Goal: Transaction & Acquisition: Obtain resource

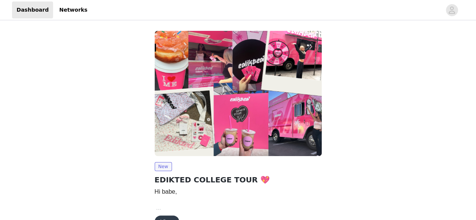
scroll to position [45, 0]
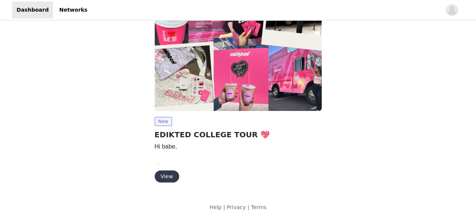
click at [164, 173] on button "View" at bounding box center [167, 176] width 24 height 12
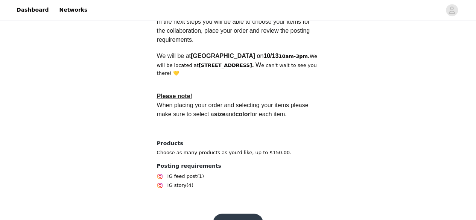
scroll to position [280, 0]
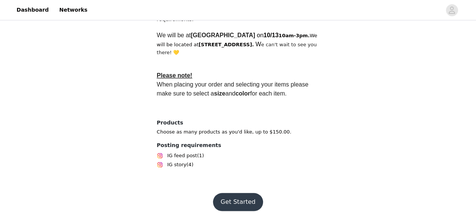
click at [240, 196] on button "Get Started" at bounding box center [238, 202] width 50 height 18
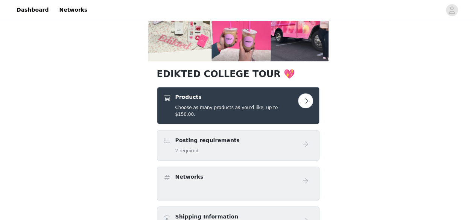
scroll to position [103, 0]
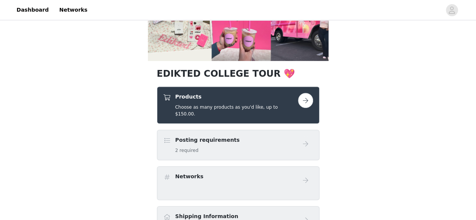
click at [299, 100] on button "button" at bounding box center [305, 100] width 15 height 15
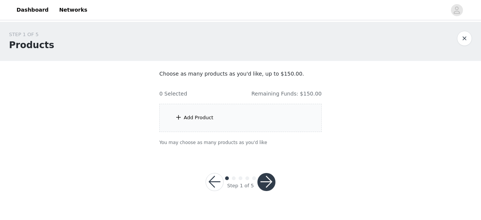
click at [203, 112] on div "Add Product" at bounding box center [240, 118] width 162 height 28
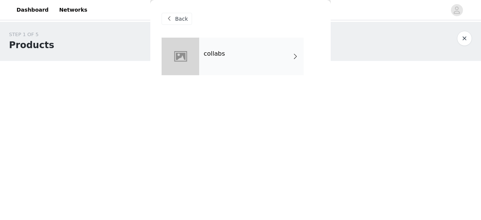
click at [295, 58] on span at bounding box center [296, 56] width 8 height 9
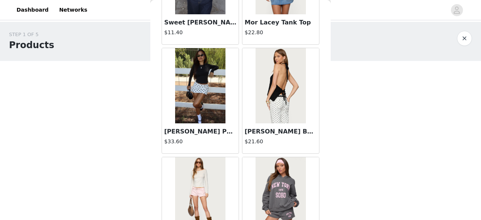
scroll to position [928, 0]
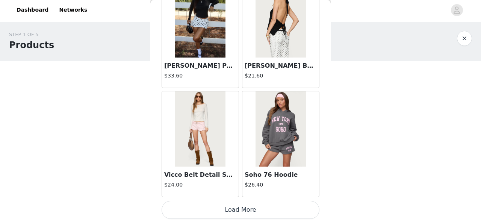
click at [251, 204] on button "Load More" at bounding box center [241, 210] width 158 height 18
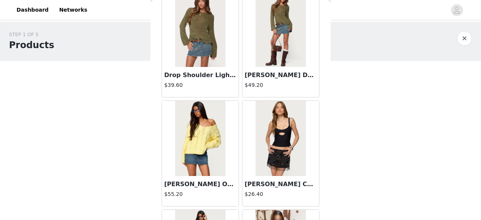
scroll to position [2016, 0]
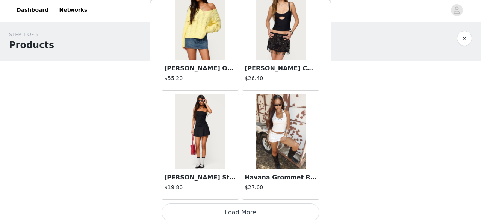
click at [235, 205] on button "Load More" at bounding box center [241, 212] width 158 height 18
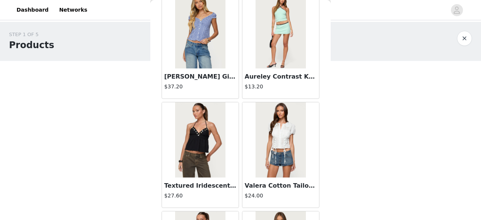
scroll to position [3104, 0]
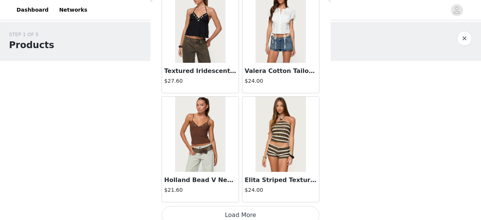
click at [239, 212] on button "Load More" at bounding box center [241, 215] width 158 height 18
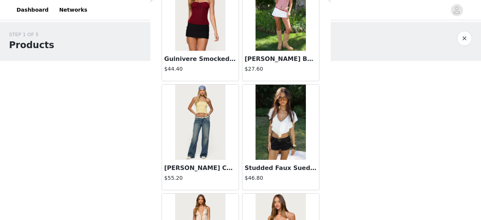
scroll to position [2170, 0]
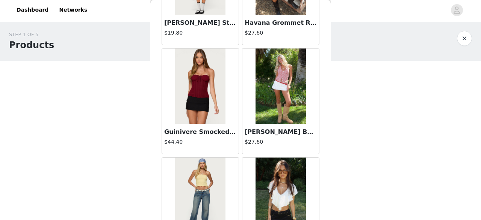
click at [287, 76] on img at bounding box center [281, 86] width 50 height 75
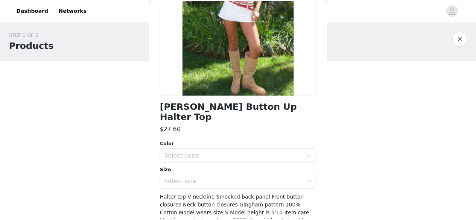
scroll to position [111, 0]
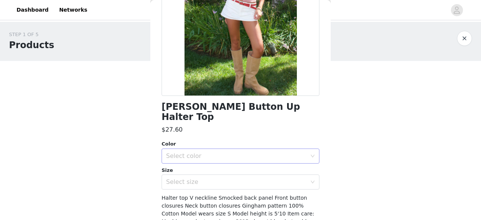
click at [236, 152] on div "Select color" at bounding box center [236, 156] width 141 height 8
click at [201, 164] on li "RED" at bounding box center [238, 162] width 152 height 12
click at [209, 178] on div "Select size" at bounding box center [236, 182] width 141 height 8
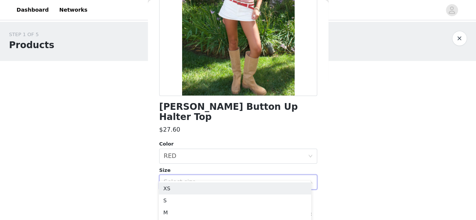
scroll to position [146, 0]
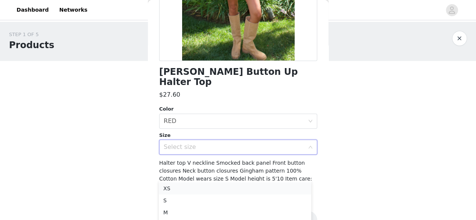
click at [170, 190] on li "XS" at bounding box center [235, 188] width 152 height 12
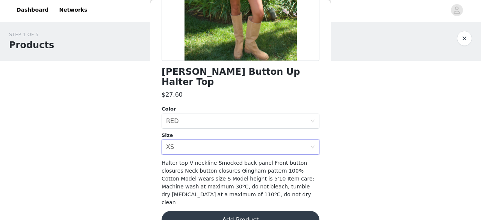
click at [218, 211] on button "Add Product" at bounding box center [241, 220] width 158 height 18
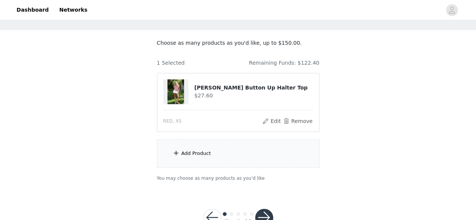
scroll to position [32, 0]
click at [194, 155] on div "Add Product" at bounding box center [238, 152] width 162 height 28
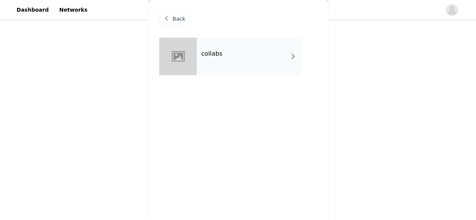
scroll to position [41, 0]
click at [270, 42] on div "collabs" at bounding box center [249, 57] width 105 height 38
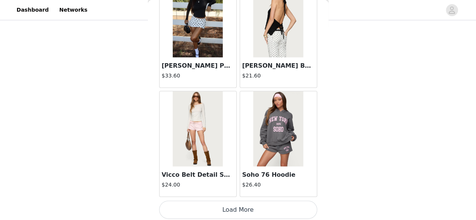
scroll to position [55, 0]
click at [236, 211] on button "Load More" at bounding box center [238, 210] width 158 height 18
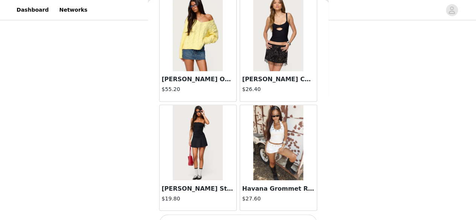
scroll to position [2016, 0]
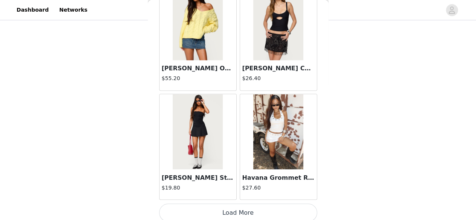
click at [252, 211] on button "Load More" at bounding box center [238, 212] width 158 height 18
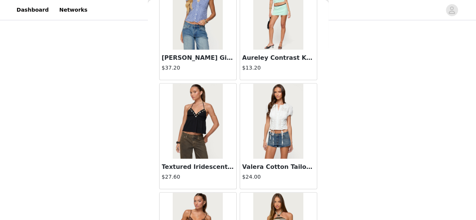
scroll to position [3104, 0]
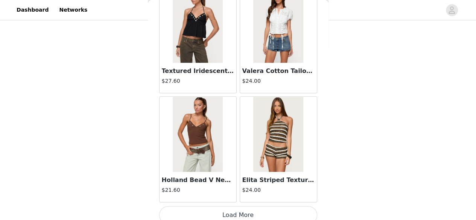
click at [256, 207] on button "Load More" at bounding box center [238, 215] width 158 height 18
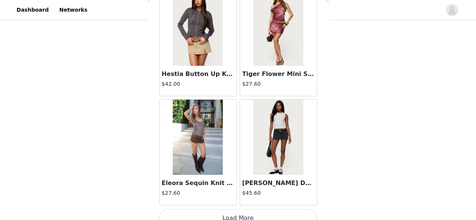
scroll to position [4192, 0]
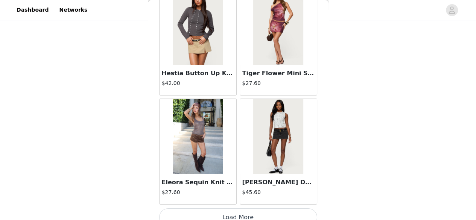
click at [235, 208] on button "Load More" at bounding box center [238, 217] width 158 height 18
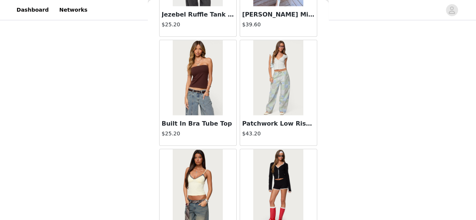
scroll to position [5280, 0]
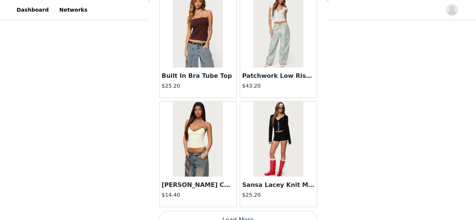
click at [253, 211] on button "Load More" at bounding box center [238, 220] width 158 height 18
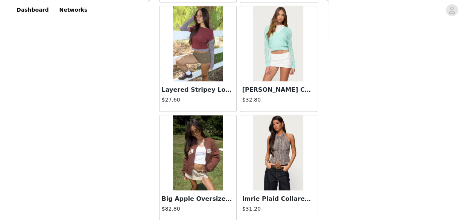
scroll to position [6368, 0]
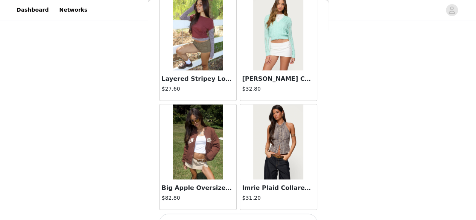
click at [238, 214] on button "Load More" at bounding box center [238, 223] width 158 height 18
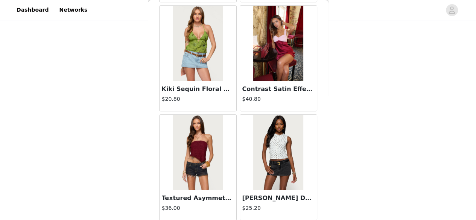
scroll to position [7456, 0]
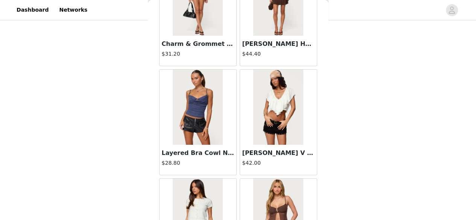
scroll to position [8544, 0]
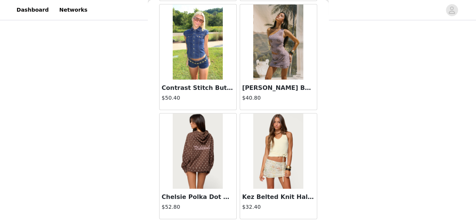
scroll to position [9631, 0]
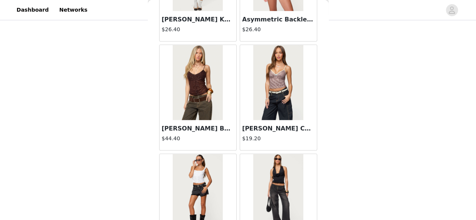
scroll to position [10720, 0]
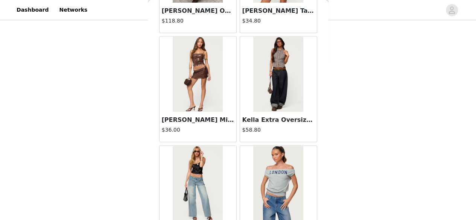
scroll to position [11807, 0]
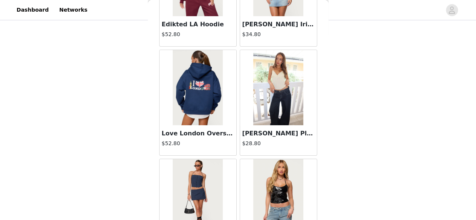
scroll to position [12895, 0]
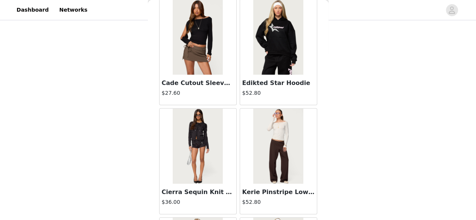
scroll to position [13984, 0]
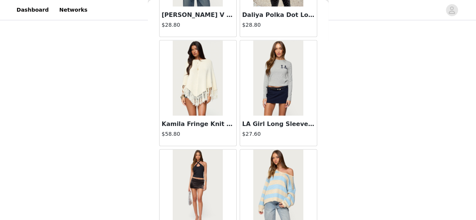
scroll to position [15071, 0]
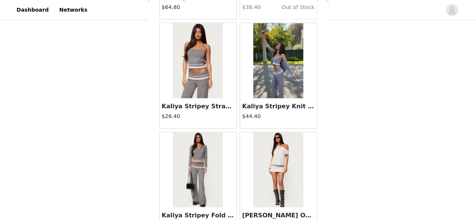
scroll to position [16159, 0]
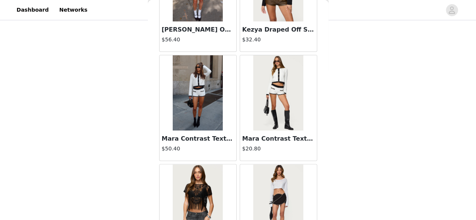
scroll to position [17247, 0]
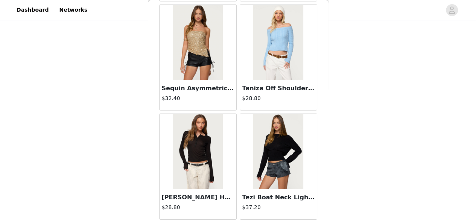
scroll to position [18335, 0]
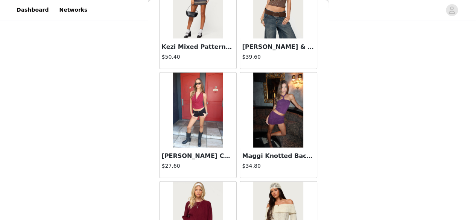
scroll to position [19423, 0]
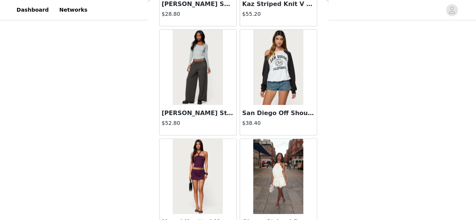
scroll to position [20157, 0]
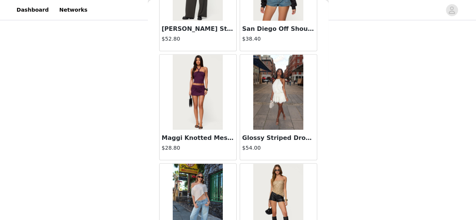
click at [274, 56] on img at bounding box center [278, 92] width 50 height 75
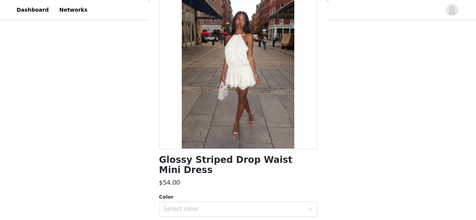
scroll to position [138, 0]
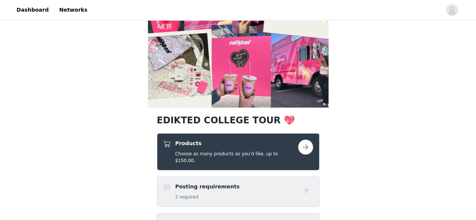
scroll to position [47, 0]
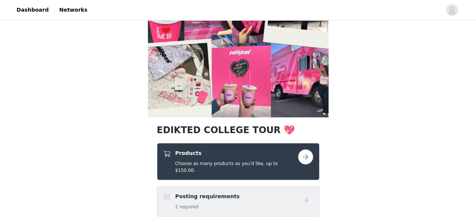
click at [293, 153] on div "Products Choose as many products as you'd like, up to $150.00." at bounding box center [230, 161] width 135 height 24
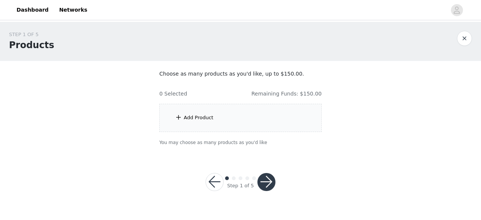
click at [257, 120] on div "Add Product" at bounding box center [240, 118] width 162 height 28
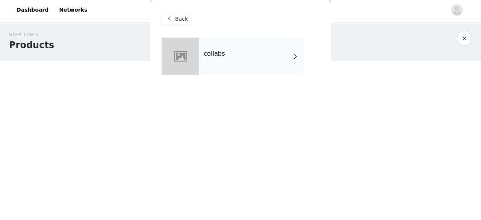
click at [230, 56] on div "collabs" at bounding box center [251, 57] width 105 height 38
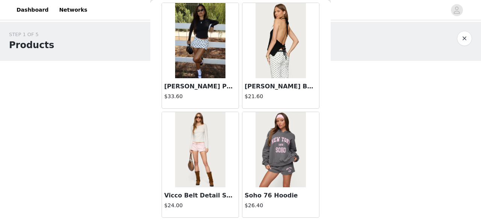
scroll to position [928, 0]
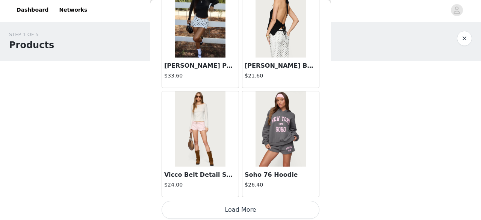
click at [240, 213] on button "Load More" at bounding box center [241, 210] width 158 height 18
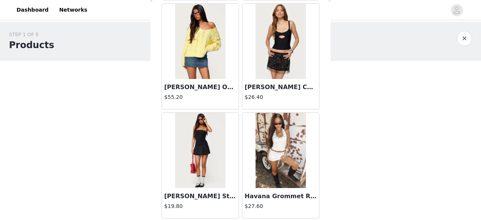
scroll to position [2016, 0]
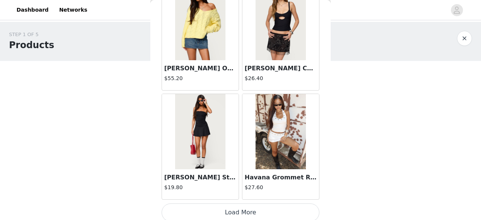
click at [243, 203] on button "Load More" at bounding box center [241, 212] width 158 height 18
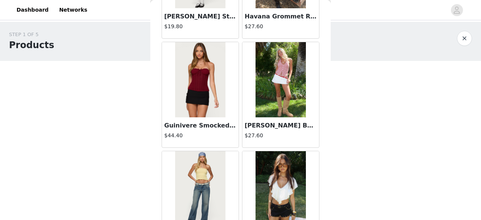
click at [271, 91] on img at bounding box center [281, 79] width 50 height 75
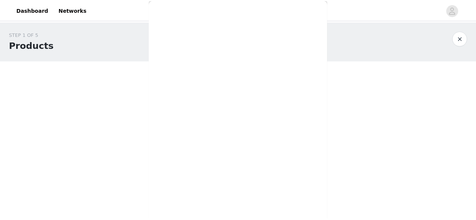
scroll to position [146, 0]
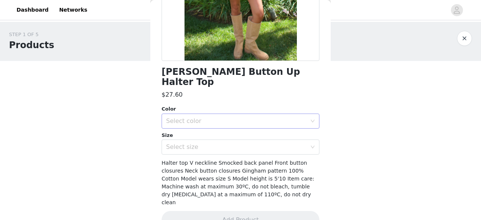
click at [185, 117] on div "Select color" at bounding box center [236, 121] width 141 height 8
click at [199, 126] on li "RED" at bounding box center [238, 127] width 152 height 12
click at [200, 143] on div "Select size" at bounding box center [236, 147] width 141 height 8
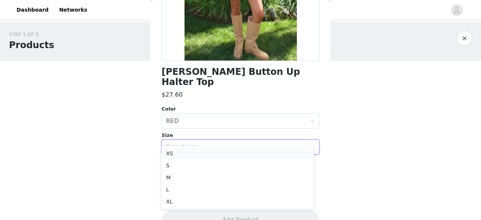
click at [202, 156] on li "XS" at bounding box center [238, 153] width 152 height 12
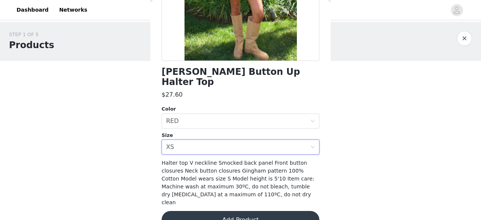
click at [236, 211] on button "Add Product" at bounding box center [241, 220] width 158 height 18
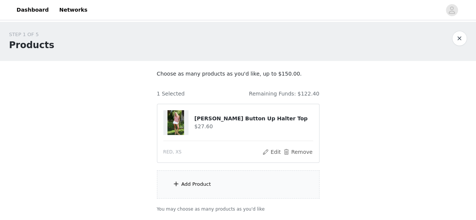
scroll to position [28, 0]
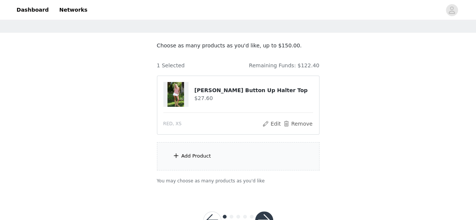
click at [203, 158] on div "Add Product" at bounding box center [196, 156] width 30 height 8
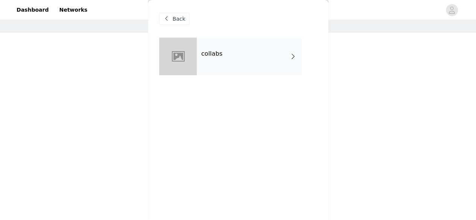
scroll to position [46, 0]
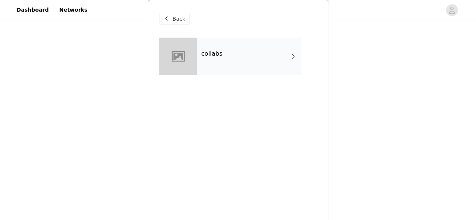
click at [232, 71] on div "collabs" at bounding box center [249, 57] width 105 height 38
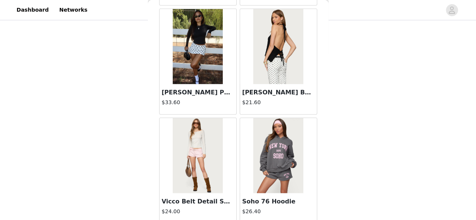
scroll to position [928, 0]
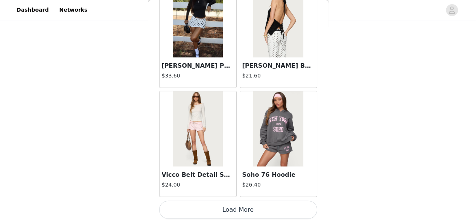
click at [238, 202] on button "Load More" at bounding box center [238, 210] width 158 height 18
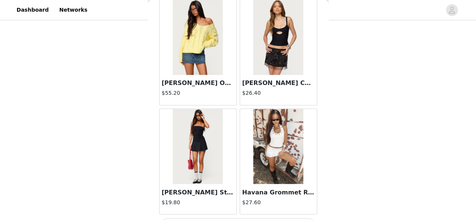
scroll to position [2016, 0]
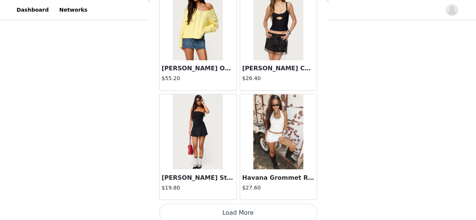
click at [241, 205] on button "Load More" at bounding box center [238, 212] width 158 height 18
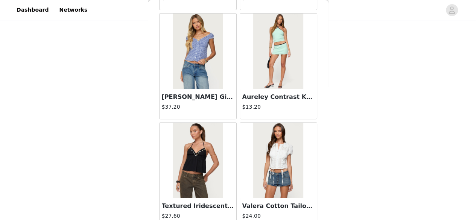
scroll to position [2968, 0]
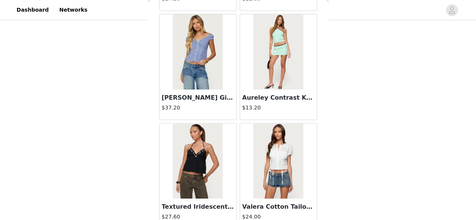
click at [188, 67] on img at bounding box center [198, 51] width 50 height 75
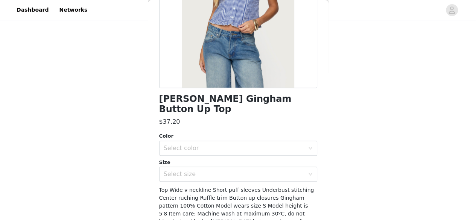
scroll to position [121, 0]
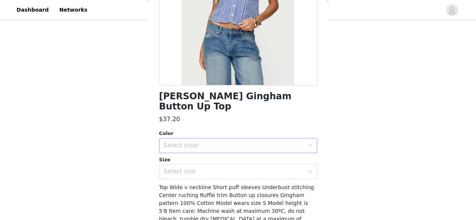
click at [199, 142] on div "Select color" at bounding box center [234, 146] width 141 height 8
click at [179, 153] on li "NAVY" at bounding box center [235, 152] width 152 height 12
click at [182, 168] on div "Select size" at bounding box center [234, 172] width 141 height 8
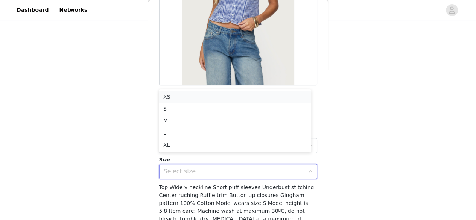
click at [175, 97] on li "XS" at bounding box center [235, 97] width 152 height 12
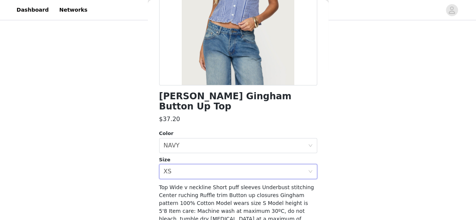
scroll to position [146, 0]
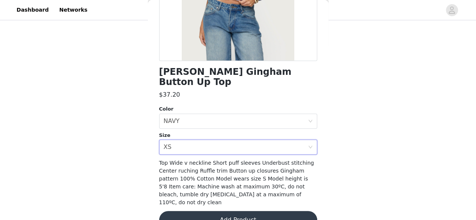
click at [259, 211] on button "Add Product" at bounding box center [238, 220] width 158 height 18
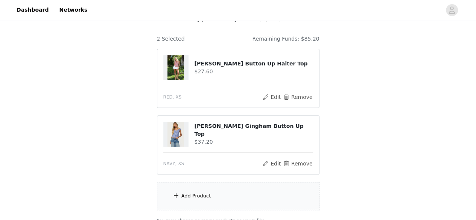
click at [196, 200] on div "Add Product" at bounding box center [238, 196] width 162 height 28
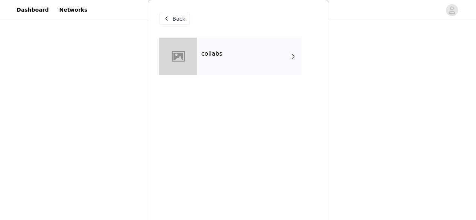
click at [234, 42] on div "collabs" at bounding box center [249, 57] width 105 height 38
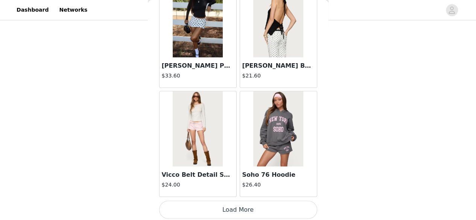
scroll to position [116, 0]
click at [240, 205] on button "Load More" at bounding box center [238, 210] width 158 height 18
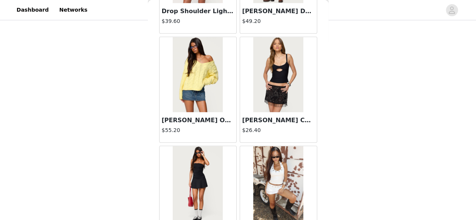
scroll to position [2016, 0]
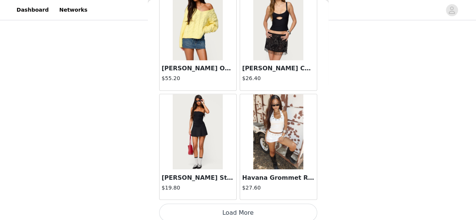
click at [244, 207] on button "Load More" at bounding box center [238, 212] width 158 height 18
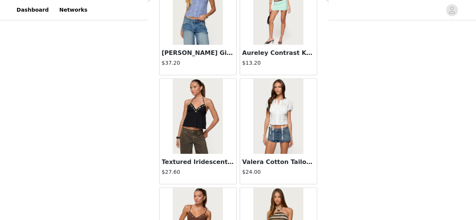
scroll to position [3104, 0]
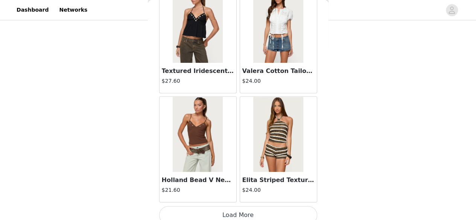
click at [257, 206] on button "Load More" at bounding box center [238, 215] width 158 height 18
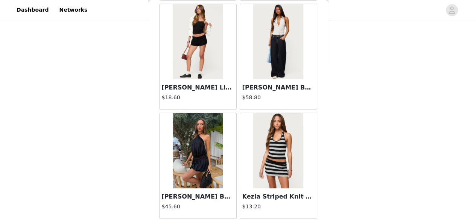
scroll to position [3899, 0]
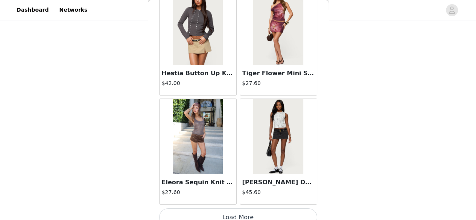
click at [242, 209] on button "Load More" at bounding box center [238, 217] width 158 height 18
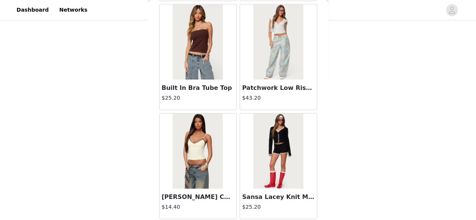
scroll to position [5280, 0]
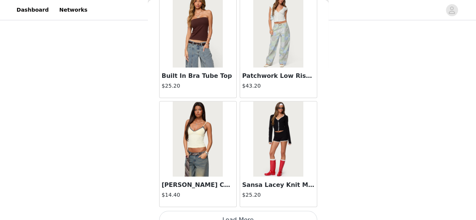
click at [243, 211] on button "Load More" at bounding box center [238, 220] width 158 height 18
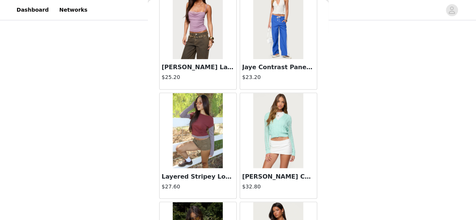
scroll to position [6368, 0]
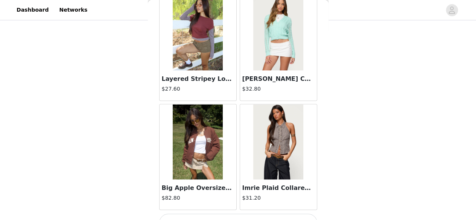
click at [227, 214] on button "Load More" at bounding box center [238, 223] width 158 height 18
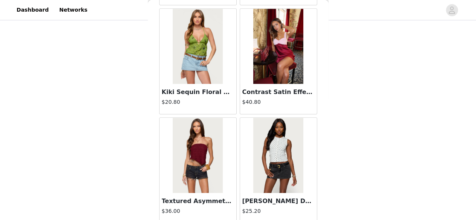
scroll to position [7456, 0]
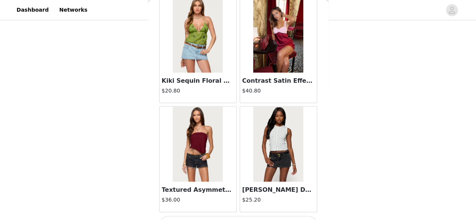
click at [244, 196] on div "[PERSON_NAME] Dot Tank Top $25.20" at bounding box center [278, 159] width 80 height 109
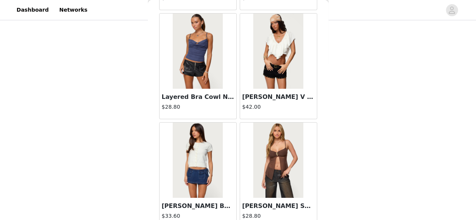
scroll to position [8544, 0]
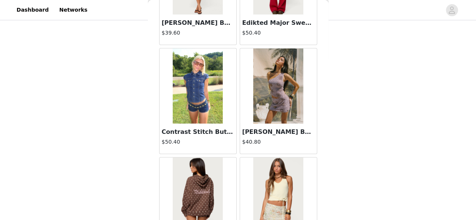
scroll to position [9631, 0]
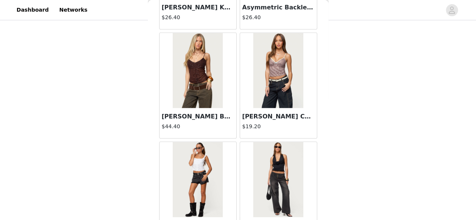
scroll to position [10720, 0]
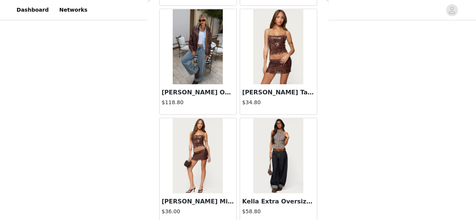
scroll to position [11807, 0]
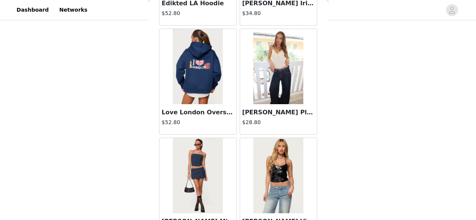
scroll to position [12895, 0]
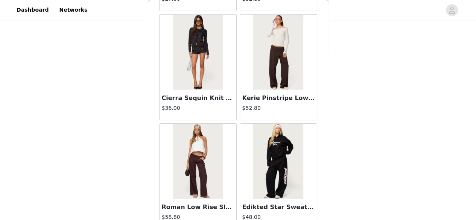
scroll to position [13982, 0]
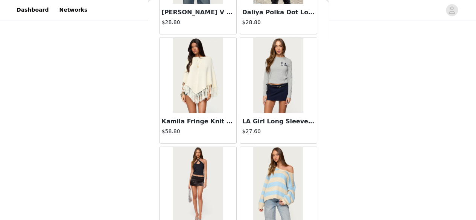
scroll to position [15071, 0]
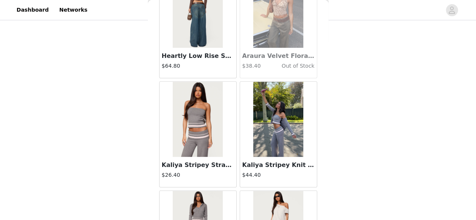
scroll to position [16159, 0]
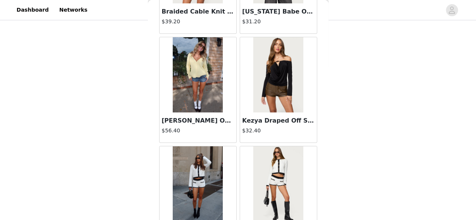
scroll to position [17247, 0]
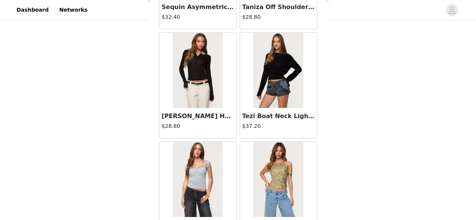
scroll to position [18335, 0]
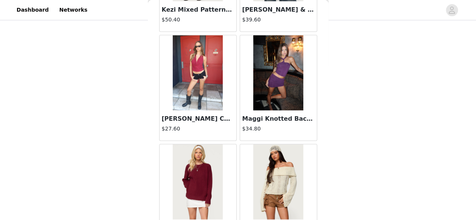
scroll to position [19423, 0]
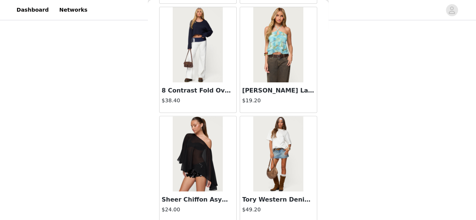
scroll to position [7309, 0]
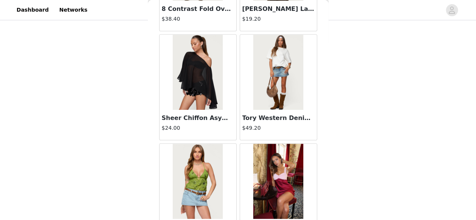
click at [286, 144] on img at bounding box center [278, 181] width 50 height 75
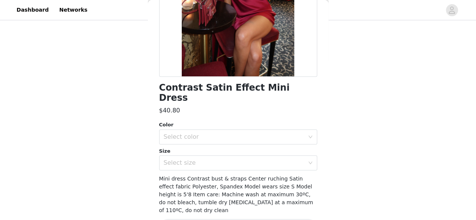
scroll to position [134, 0]
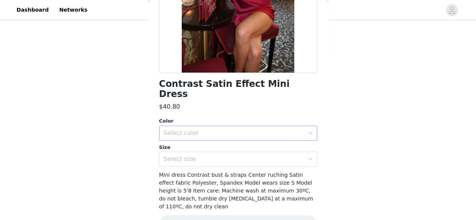
click at [243, 129] on div "Select color" at bounding box center [234, 133] width 141 height 8
click at [210, 139] on li "BURGUNDY" at bounding box center [235, 139] width 152 height 12
click at [208, 155] on div "Select size" at bounding box center [234, 159] width 141 height 8
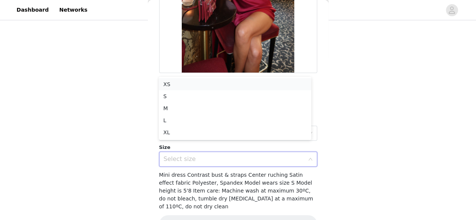
click at [189, 86] on li "XS" at bounding box center [235, 84] width 152 height 12
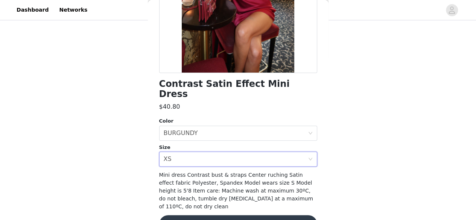
click at [253, 215] on button "Add Product" at bounding box center [238, 224] width 158 height 18
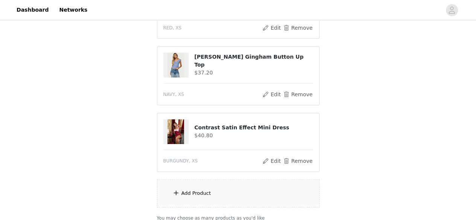
scroll to position [130, 0]
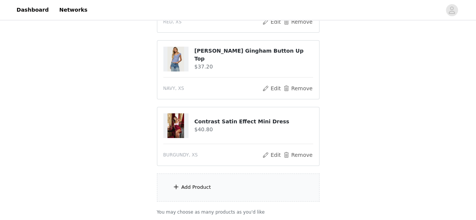
click at [250, 176] on div "Add Product" at bounding box center [238, 187] width 162 height 28
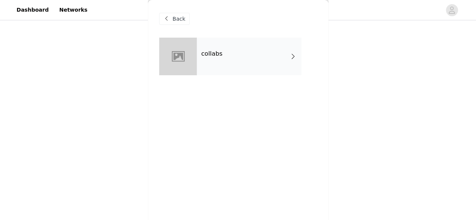
click at [283, 54] on div "collabs" at bounding box center [249, 57] width 105 height 38
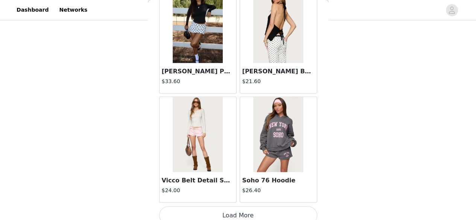
scroll to position [928, 0]
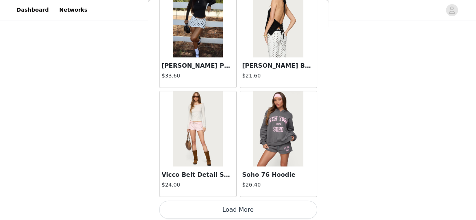
click at [237, 209] on button "Load More" at bounding box center [238, 210] width 158 height 18
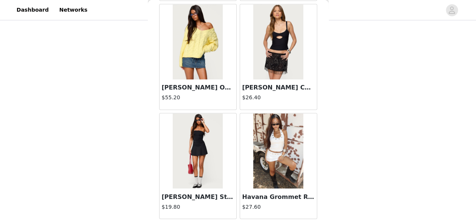
scroll to position [2016, 0]
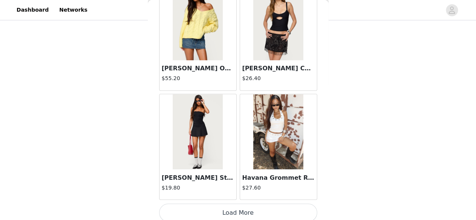
click at [251, 207] on button "Load More" at bounding box center [238, 212] width 158 height 18
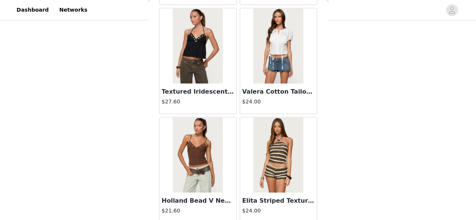
scroll to position [3104, 0]
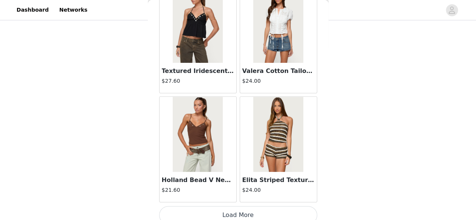
click at [255, 209] on button "Load More" at bounding box center [238, 215] width 158 height 18
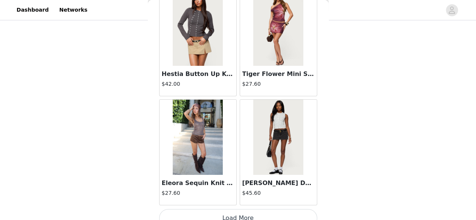
scroll to position [4192, 0]
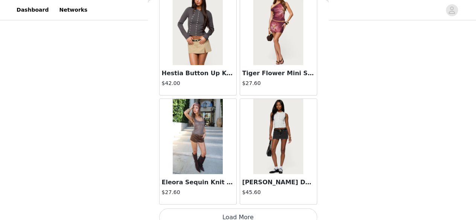
click at [228, 208] on button "Load More" at bounding box center [238, 217] width 158 height 18
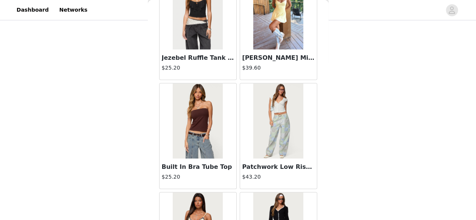
scroll to position [5280, 0]
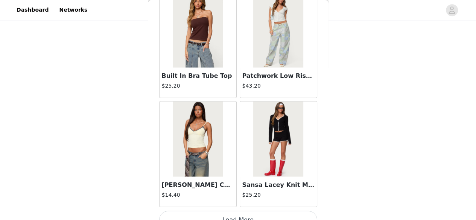
click at [221, 211] on button "Load More" at bounding box center [238, 220] width 158 height 18
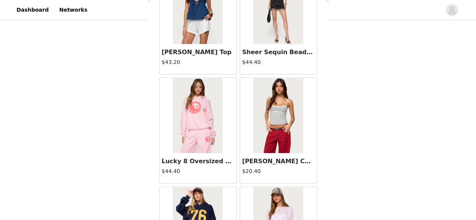
scroll to position [5846, 0]
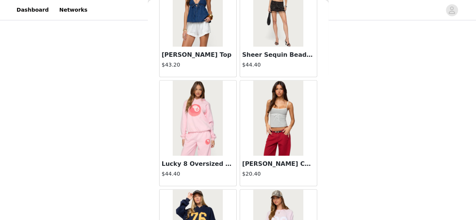
click at [266, 112] on img at bounding box center [278, 117] width 50 height 75
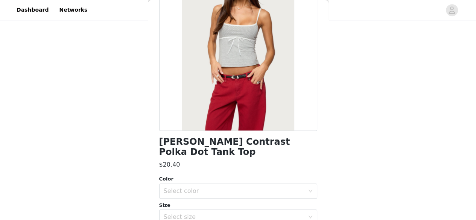
scroll to position [110, 0]
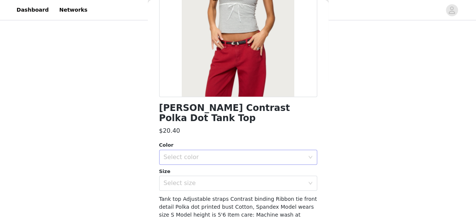
click at [211, 153] on div "Select color" at bounding box center [234, 157] width 141 height 8
click at [203, 164] on li "GRAY MELANGE" at bounding box center [235, 164] width 152 height 12
click at [200, 179] on div "Select size" at bounding box center [234, 183] width 141 height 8
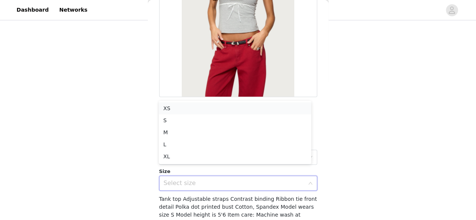
click at [163, 107] on li "XS" at bounding box center [235, 108] width 152 height 12
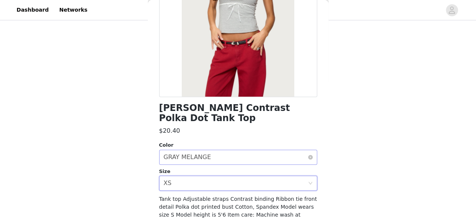
scroll to position [146, 0]
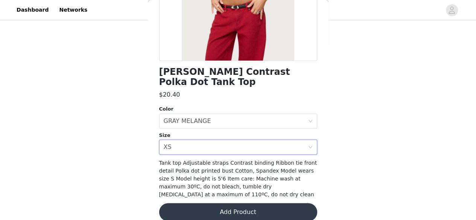
click at [247, 203] on button "Add Product" at bounding box center [238, 212] width 158 height 18
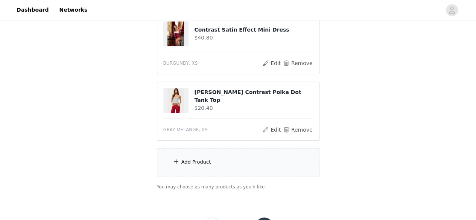
scroll to position [222, 0]
click at [211, 164] on div "Add Product" at bounding box center [238, 162] width 162 height 28
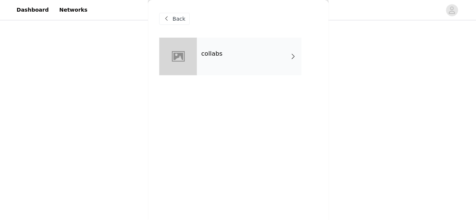
click at [248, 61] on div "collabs" at bounding box center [249, 57] width 105 height 38
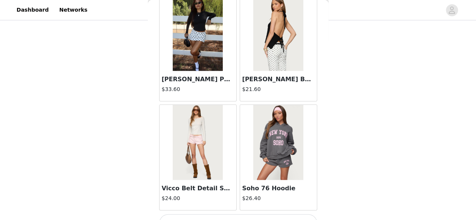
scroll to position [928, 0]
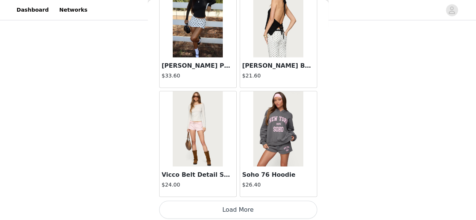
click at [230, 205] on button "Load More" at bounding box center [238, 210] width 158 height 18
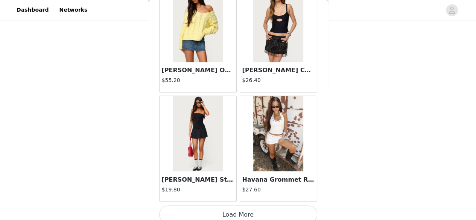
scroll to position [2016, 0]
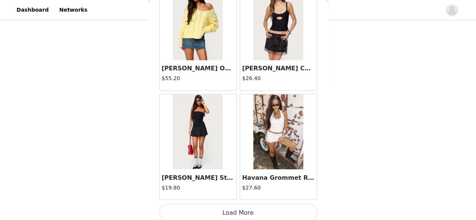
click at [245, 206] on button "Load More" at bounding box center [238, 212] width 158 height 18
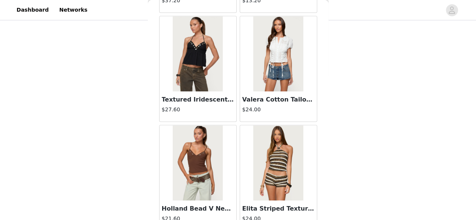
scroll to position [3104, 0]
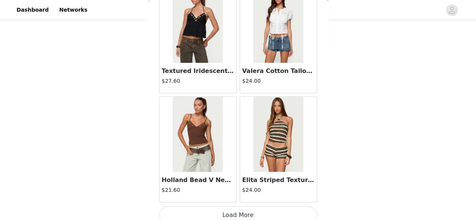
click at [225, 206] on button "Load More" at bounding box center [238, 215] width 158 height 18
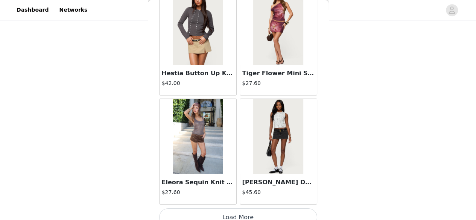
click at [231, 210] on button "Load More" at bounding box center [238, 217] width 158 height 18
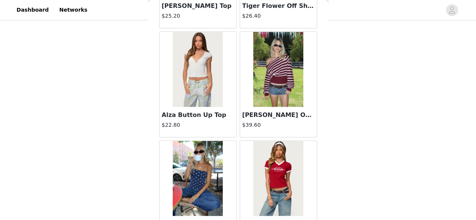
scroll to position [4878, 0]
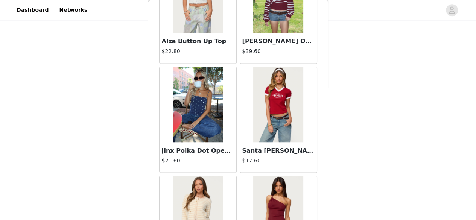
click at [205, 90] on img at bounding box center [198, 104] width 50 height 75
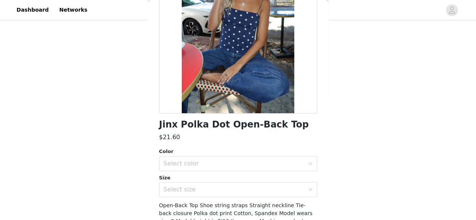
scroll to position [98, 0]
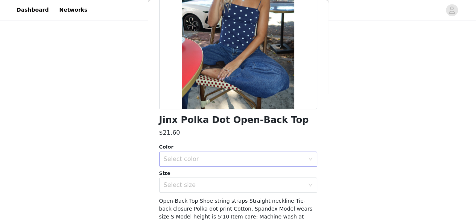
click at [235, 158] on div "Select color" at bounding box center [234, 159] width 141 height 8
click at [189, 176] on li "NAVY AND WHITE" at bounding box center [235, 176] width 152 height 12
click at [188, 194] on div "Jinx Polka Dot Open-Back Top $21.60 Color Select color NAVY AND WHITE Size Sele…" at bounding box center [238, 104] width 158 height 328
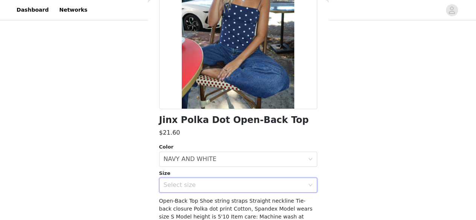
click at [186, 189] on div "Select size" at bounding box center [236, 185] width 144 height 14
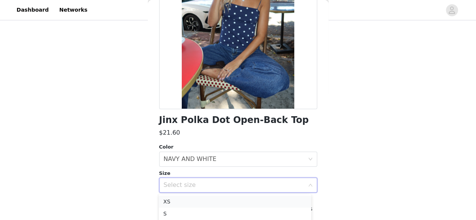
click at [171, 200] on li "XS" at bounding box center [235, 202] width 152 height 12
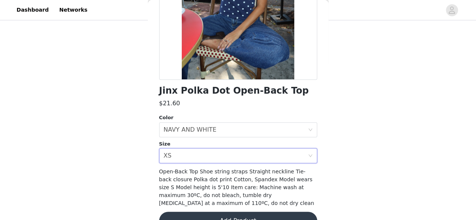
scroll to position [146, 0]
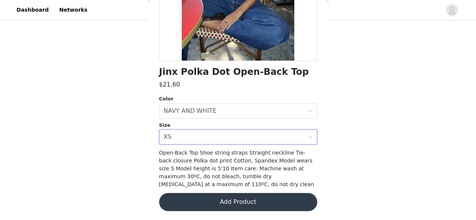
click at [245, 195] on button "Add Product" at bounding box center [238, 202] width 158 height 18
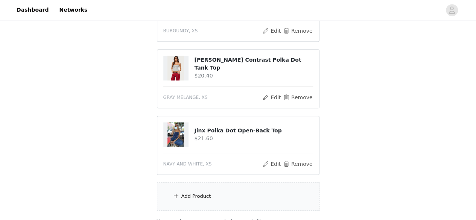
scroll to position [320, 0]
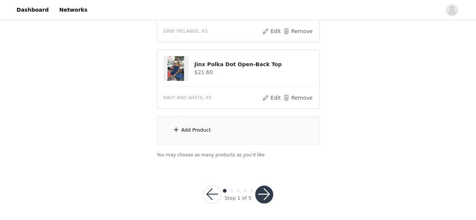
click at [265, 190] on button "button" at bounding box center [264, 194] width 18 height 18
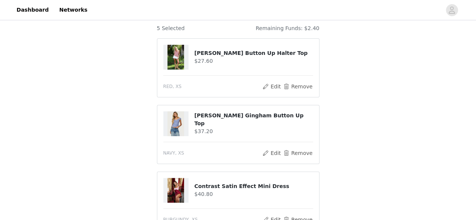
scroll to position [0, 0]
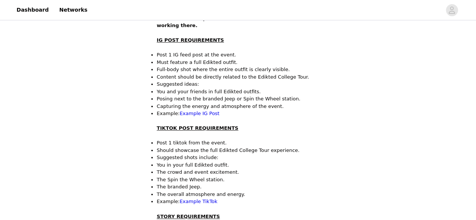
scroll to position [163, 0]
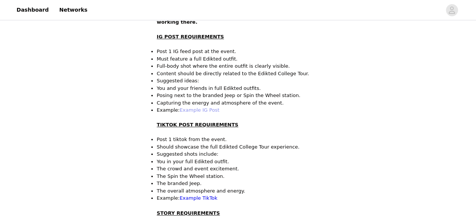
click at [196, 107] on link "Example IG Post" at bounding box center [199, 110] width 40 height 6
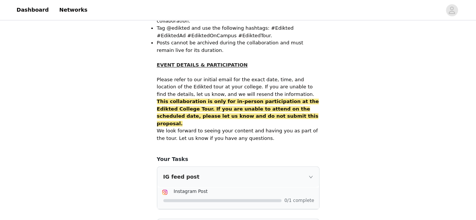
scroll to position [547, 0]
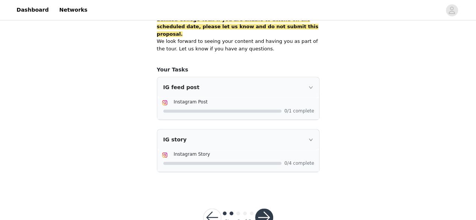
click at [214, 208] on button "button" at bounding box center [212, 217] width 18 height 18
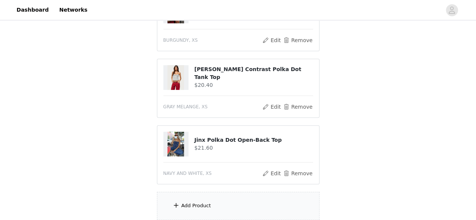
scroll to position [248, 0]
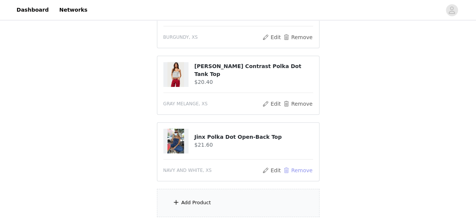
click at [299, 168] on button "Remove" at bounding box center [297, 170] width 30 height 9
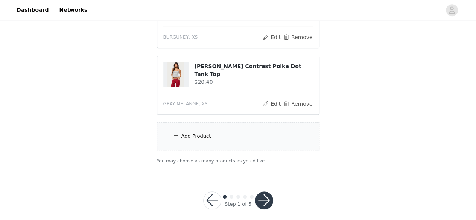
click at [209, 134] on div "Add Product" at bounding box center [238, 136] width 162 height 28
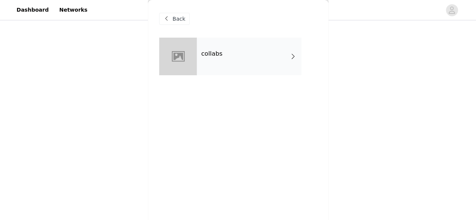
click at [212, 54] on h4 "collabs" at bounding box center [211, 53] width 21 height 7
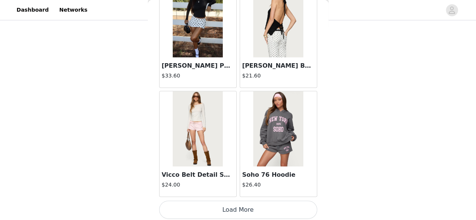
scroll to position [254, 0]
click at [234, 201] on button "Load More" at bounding box center [238, 210] width 158 height 18
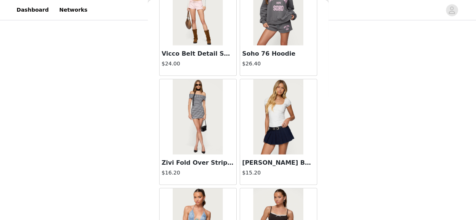
scroll to position [1070, 0]
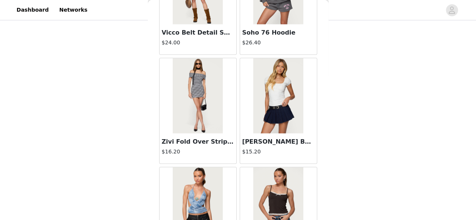
click at [262, 142] on h3 "[PERSON_NAME] Bust Top" at bounding box center [278, 141] width 72 height 9
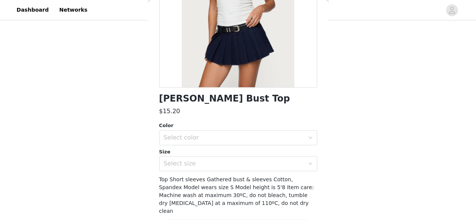
scroll to position [121, 0]
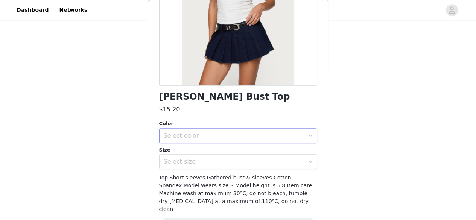
click at [198, 136] on div "Select color" at bounding box center [234, 136] width 141 height 8
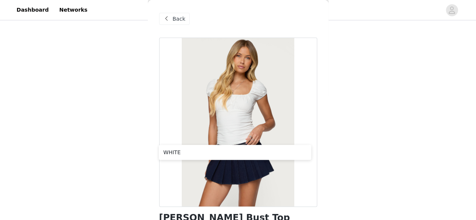
scroll to position [0, 0]
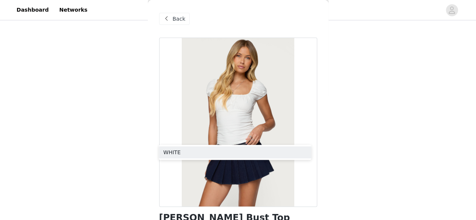
click at [173, 22] on span "Back" at bounding box center [179, 19] width 13 height 8
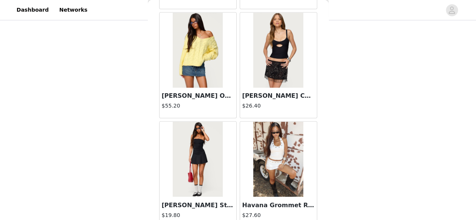
scroll to position [2016, 0]
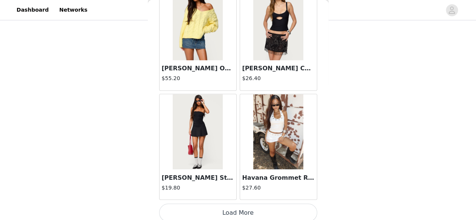
click at [250, 210] on button "Load More" at bounding box center [238, 212] width 158 height 18
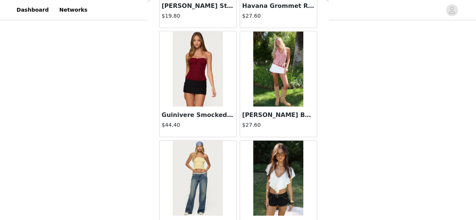
scroll to position [2188, 0]
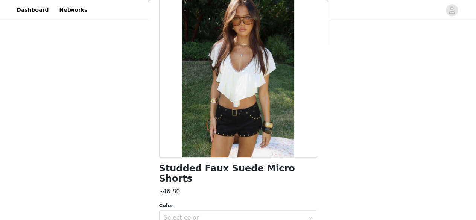
scroll to position [0, 0]
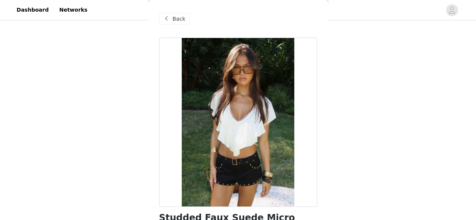
click at [165, 20] on span at bounding box center [166, 18] width 9 height 9
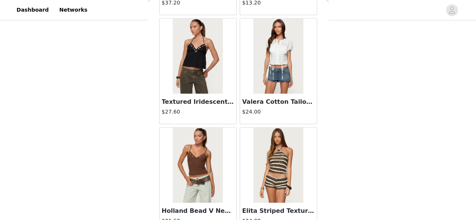
scroll to position [3104, 0]
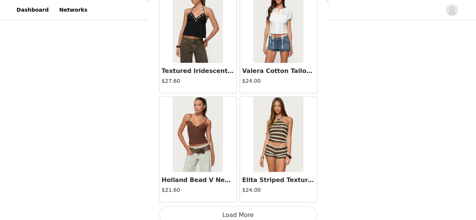
click at [236, 211] on button "Load More" at bounding box center [238, 215] width 158 height 18
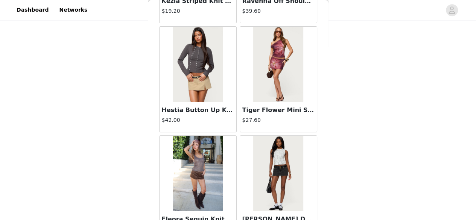
scroll to position [4192, 0]
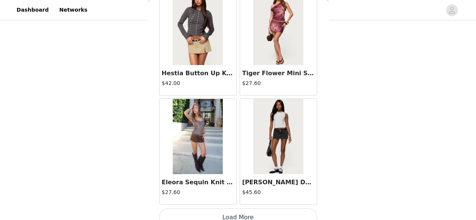
click at [247, 208] on button "Load More" at bounding box center [238, 217] width 158 height 18
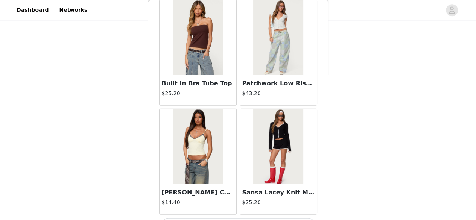
scroll to position [5280, 0]
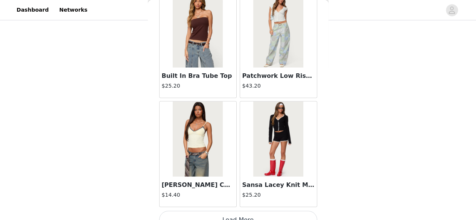
click at [245, 211] on button "Load More" at bounding box center [238, 220] width 158 height 18
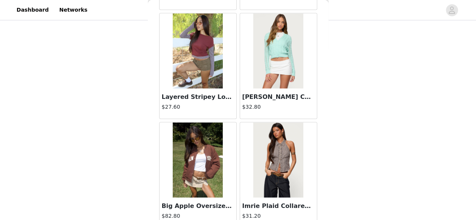
scroll to position [6368, 0]
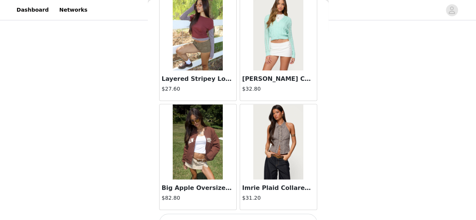
click at [244, 214] on button "Load More" at bounding box center [238, 223] width 158 height 18
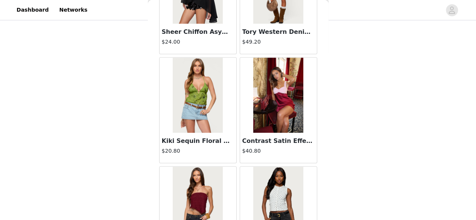
scroll to position [7456, 0]
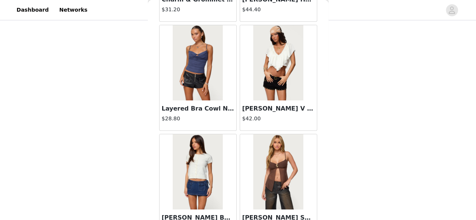
scroll to position [8544, 0]
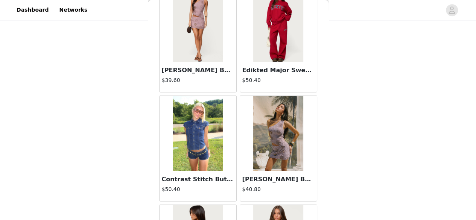
scroll to position [9631, 0]
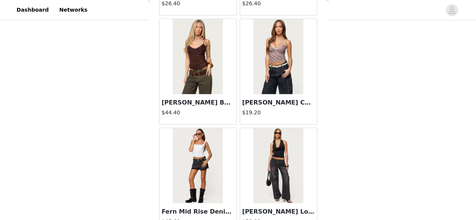
scroll to position [10720, 0]
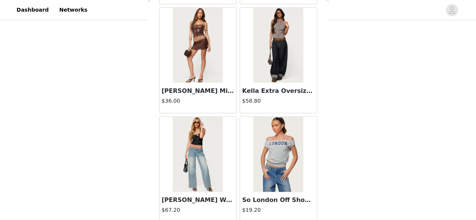
scroll to position [106, 0]
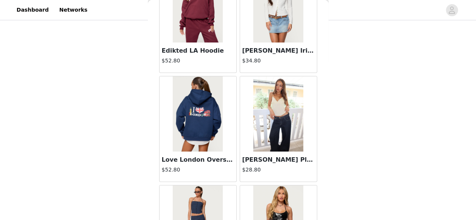
scroll to position [12895, 0]
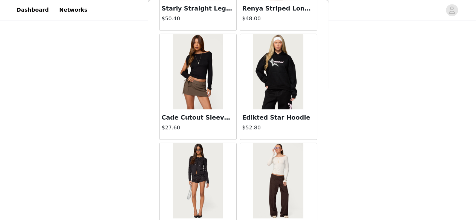
scroll to position [13882, 0]
